Goal: Task Accomplishment & Management: Manage account settings

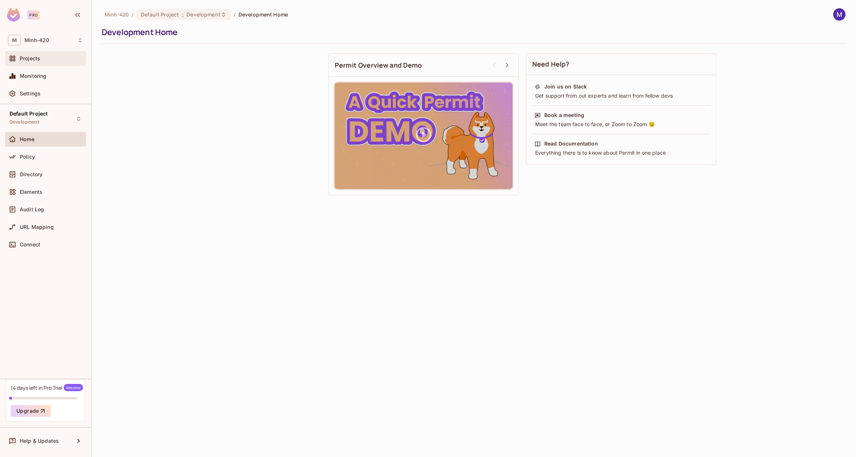
click at [30, 57] on span "Projects" at bounding box center [30, 59] width 20 height 6
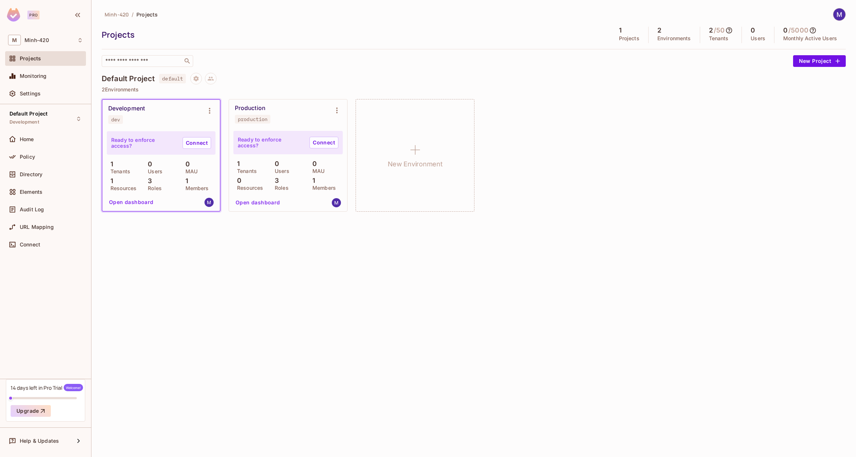
click at [257, 274] on div "Minh-420 / Projects Projects 1 Projects 2 Environments 2 / 50 Tenants 0 Users 0…" at bounding box center [473, 228] width 765 height 457
click at [319, 273] on div "Minh-420 / Projects Projects 1 Projects 2 Environments 2 / 50 Tenants 0 Users 0…" at bounding box center [473, 228] width 765 height 457
click at [227, 310] on div "Minh-420 / Projects Projects 1 Projects 2 Environments 2 / 50 Tenants 0 Users 0…" at bounding box center [473, 228] width 765 height 457
click at [166, 56] on div "​" at bounding box center [147, 61] width 91 height 12
click at [298, 62] on div "​" at bounding box center [446, 61] width 688 height 12
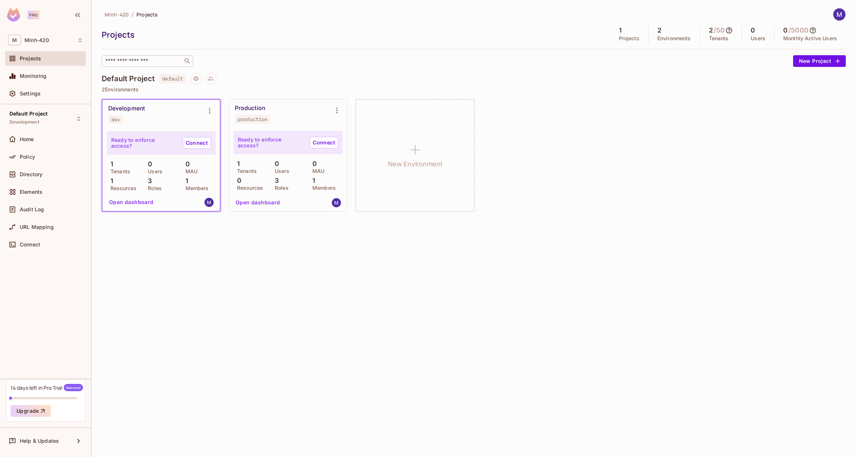
click at [156, 64] on input "text" at bounding box center [142, 60] width 77 height 7
click at [332, 75] on div "Default Project default" at bounding box center [474, 79] width 744 height 12
click at [245, 80] on div "Default Project default" at bounding box center [474, 79] width 744 height 12
click at [194, 77] on icon "Project settings" at bounding box center [196, 78] width 7 height 7
click at [334, 77] on div at bounding box center [428, 228] width 856 height 457
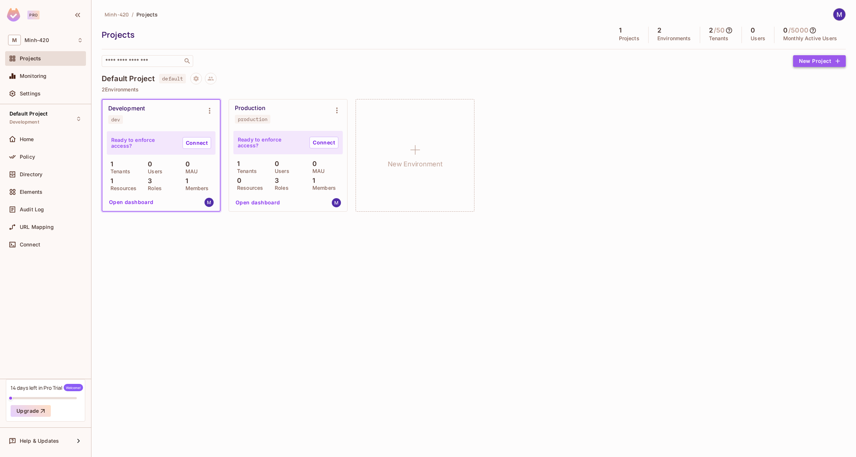
click at [825, 60] on button "New Project" at bounding box center [819, 61] width 53 height 12
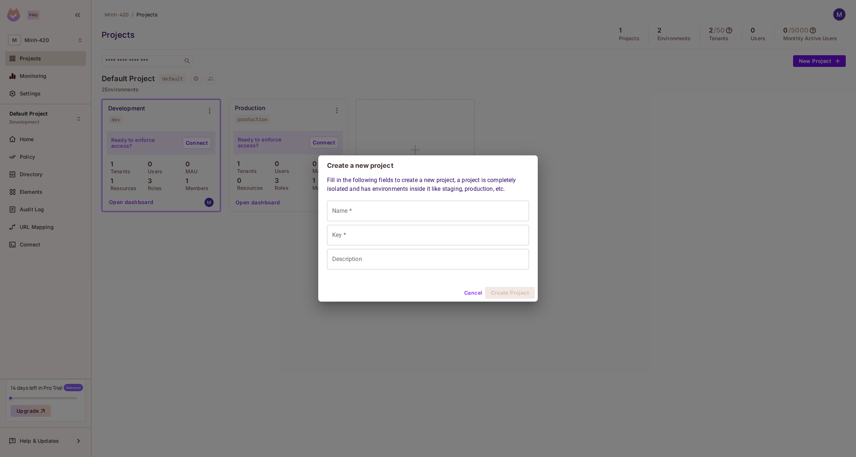
drag, startPoint x: 597, startPoint y: 289, endPoint x: 598, endPoint y: 299, distance: 9.2
click at [597, 290] on div "Create a new project Fill in the following fields to create a new project, a pr…" at bounding box center [428, 228] width 856 height 457
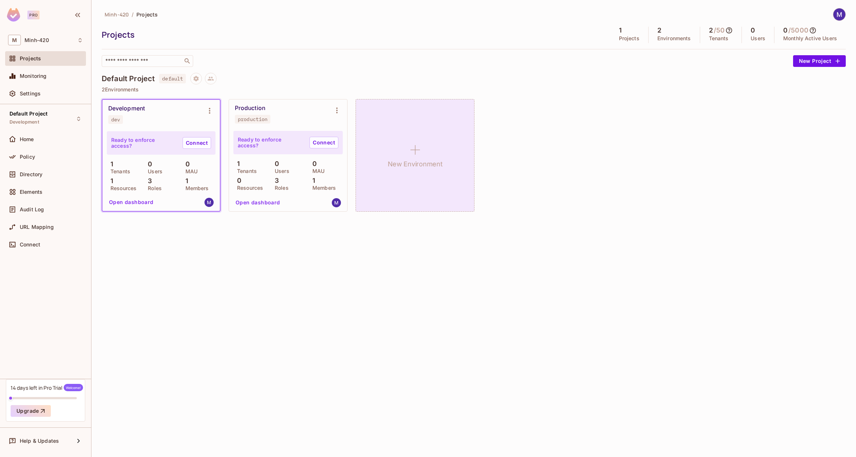
click at [409, 150] on icon at bounding box center [416, 150] width 18 height 18
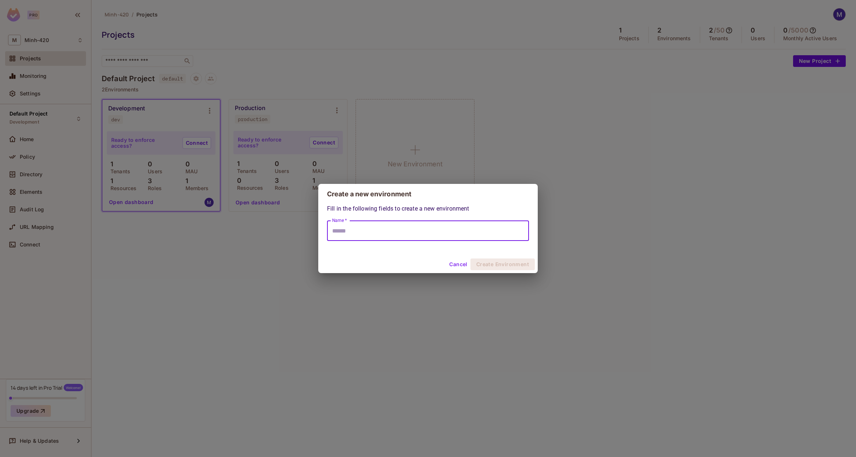
click at [412, 235] on input "Name *" at bounding box center [428, 231] width 202 height 20
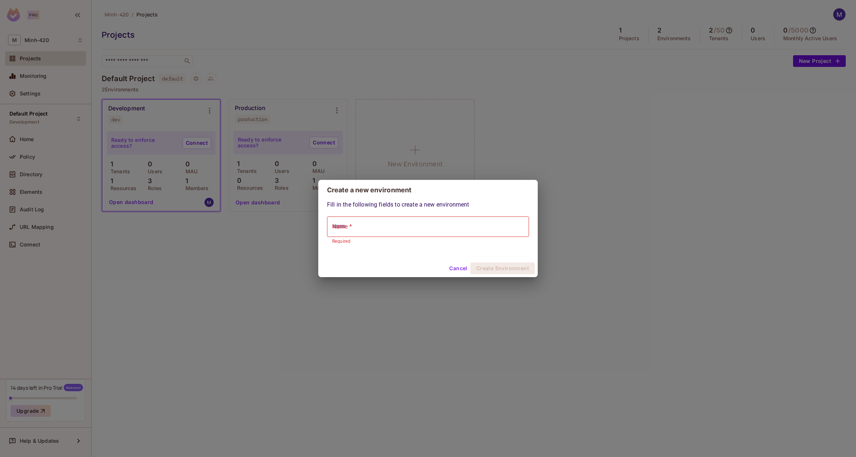
click at [502, 165] on div "Create a new environment Fill in the following fields to create a new environme…" at bounding box center [428, 228] width 856 height 457
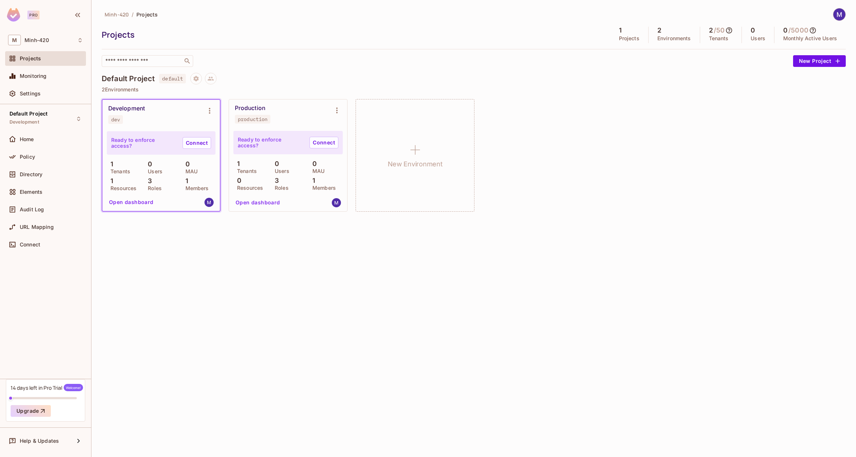
click at [526, 138] on div "Development dev Ready to enforce access? Connect 1 Tenants 0 Users 0 MAU 1 Reso…" at bounding box center [474, 155] width 744 height 113
click at [681, 105] on div "Development dev Ready to enforce access? Connect 1 Tenants 0 Users 0 MAU 1 Reso…" at bounding box center [474, 155] width 744 height 113
click at [297, 228] on div "Minh-420 / Projects Projects 1 Projects 2 Environments 2 / 50 Tenants 0 Users 0…" at bounding box center [473, 228] width 765 height 457
click at [285, 277] on div "Minh-420 / Projects Projects 1 Projects 2 Environments 2 / 50 Tenants 0 Users 0…" at bounding box center [473, 228] width 765 height 457
click at [238, 229] on div "Minh-420 / Projects Projects 1 Projects 2 Environments 2 / 50 Tenants 0 Users 0…" at bounding box center [473, 228] width 765 height 457
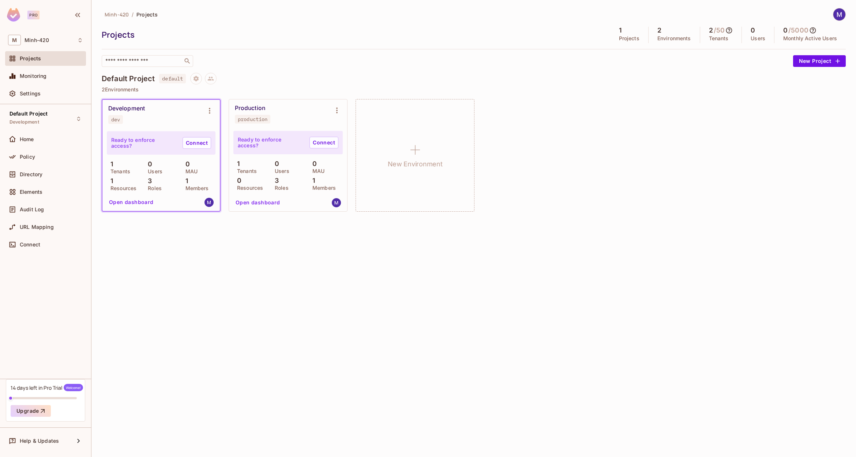
click at [570, 191] on div "Development dev Ready to enforce access? Connect 1 Tenants 0 Users 0 MAU 1 Reso…" at bounding box center [474, 155] width 744 height 113
click at [497, 207] on div "Development dev Ready to enforce access? Connect 1 Tenants 0 Users 0 MAU 1 Reso…" at bounding box center [474, 155] width 744 height 113
click at [547, 211] on div "Development dev Ready to enforce access? Connect 1 Tenants 0 Users 0 MAU 1 Reso…" at bounding box center [474, 155] width 744 height 113
click at [446, 348] on div "Minh-420 / Projects Projects 1 Projects 2 Environments 2 / 50 Tenants 0 Users 0…" at bounding box center [473, 228] width 765 height 457
